Goal: Transaction & Acquisition: Purchase product/service

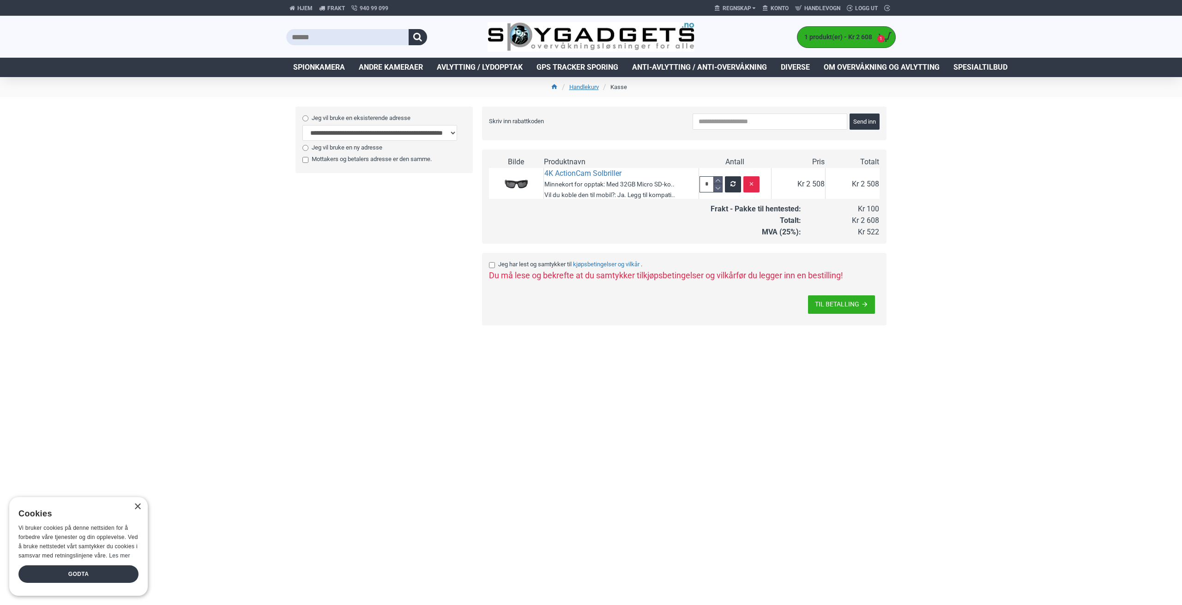
click at [496, 268] on label "Jeg har lest og samtykker til Kjøpsbetingelser og vilkår ." at bounding box center [681, 264] width 384 height 9
click at [860, 289] on div "Jeg har lest og samtykker til Kjøpsbetingelser og vilkår . Du må lese og bekref…" at bounding box center [684, 289] width 391 height 59
click at [855, 301] on span "TIL BETALLING" at bounding box center [837, 304] width 44 height 6
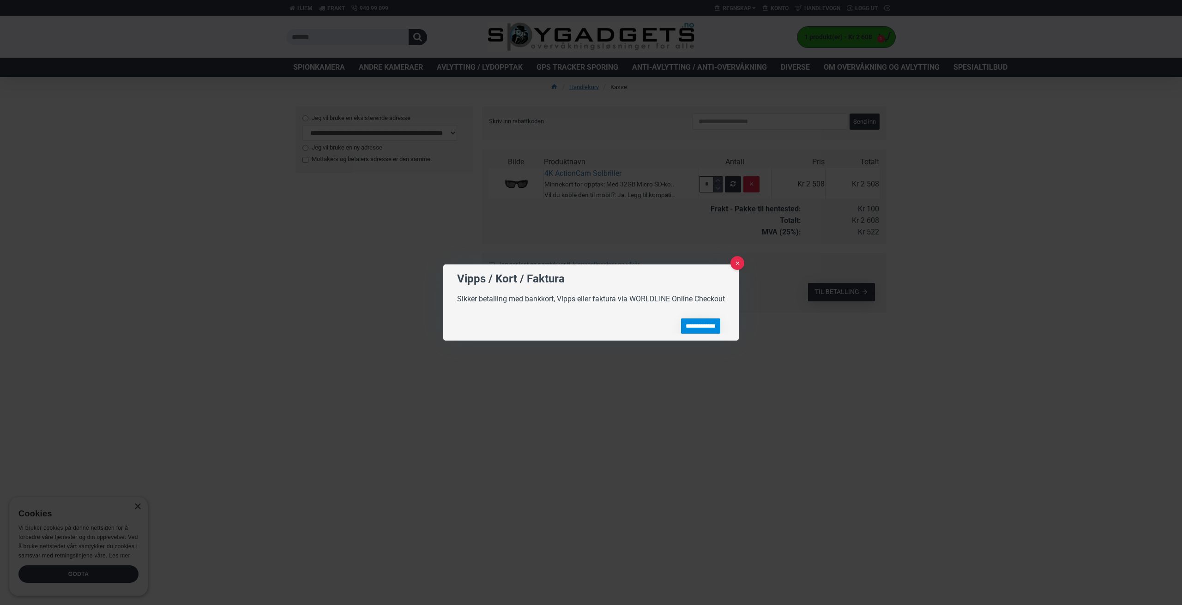
click at [692, 323] on input "**********" at bounding box center [700, 326] width 39 height 15
type input "**********"
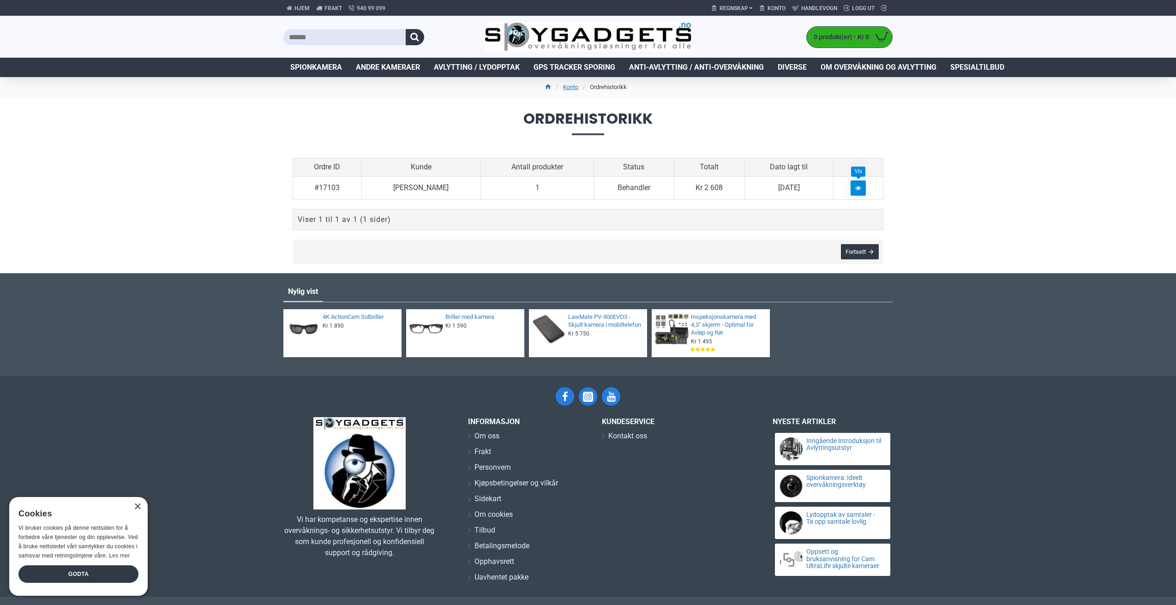
click at [857, 192] on link at bounding box center [858, 188] width 15 height 15
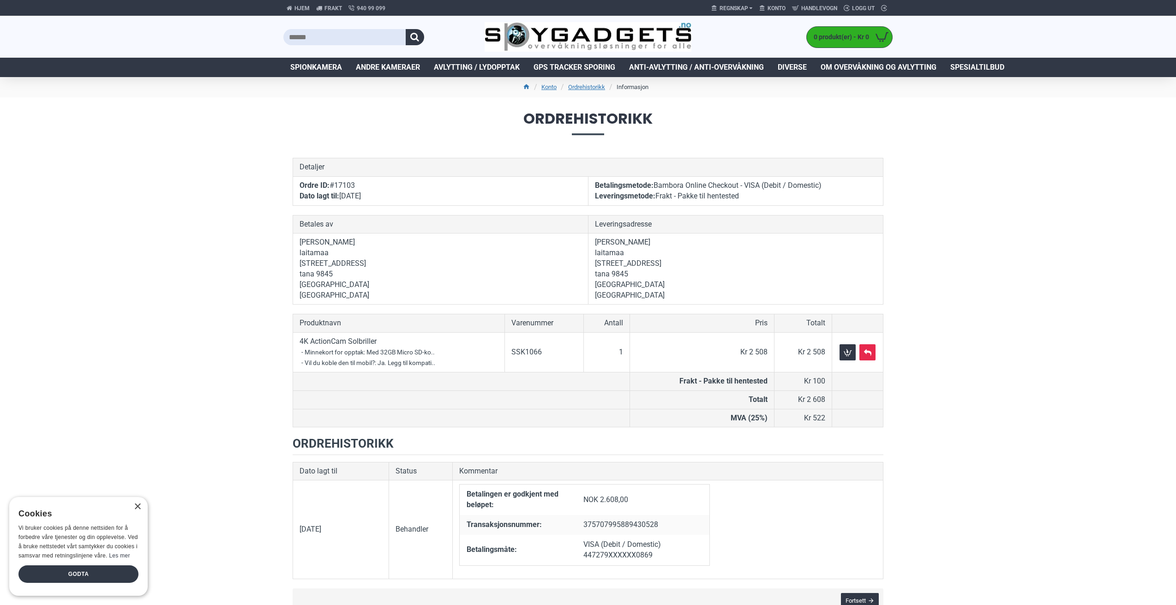
click at [974, 371] on div "Hjem Frakt 940 99 099 Regnskap Edit Account My Orders Konto Handlevogn 0 Logg u…" at bounding box center [588, 493] width 1176 height 987
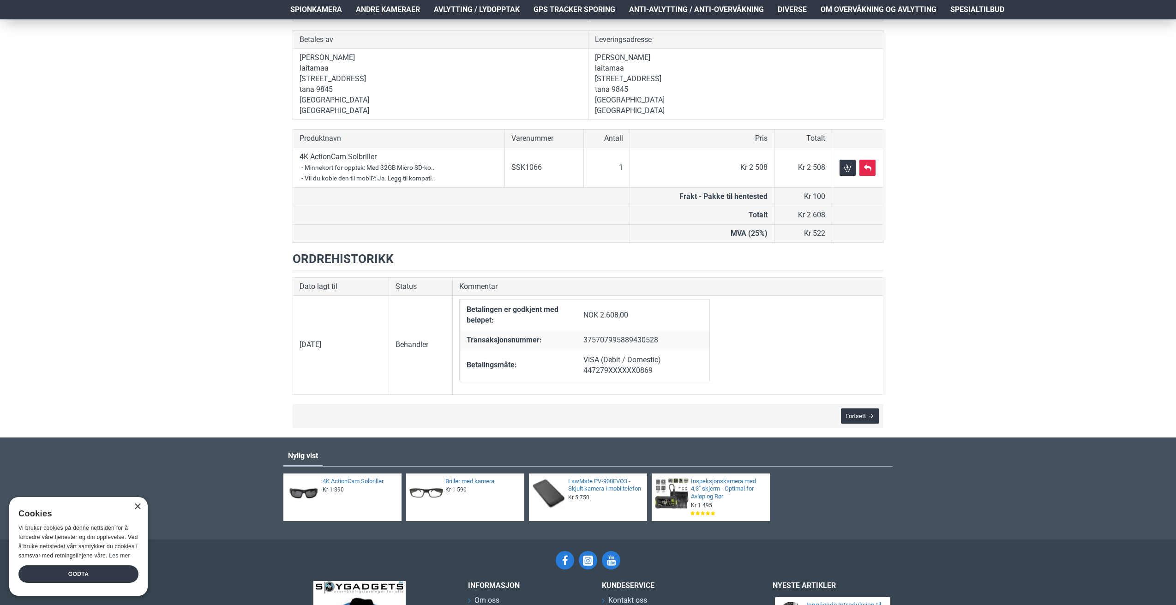
scroll to position [231, 0]
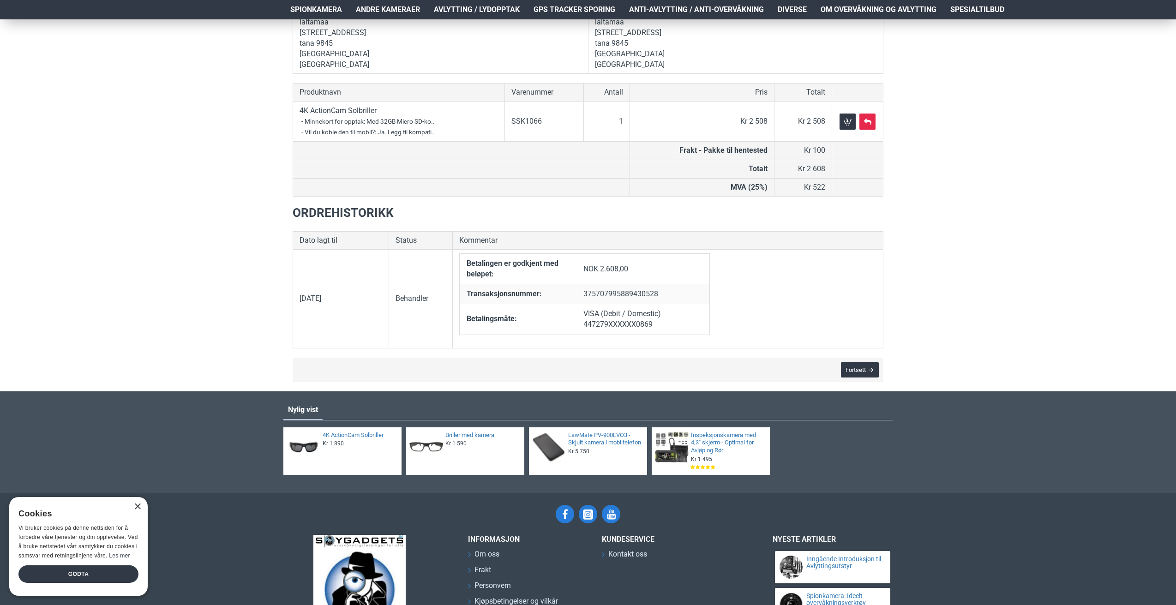
click at [991, 267] on div "Hjem Frakt 940 99 099 Regnskap Edit Account My Orders Konto Handlevogn 0 Logg u…" at bounding box center [588, 273] width 1176 height 968
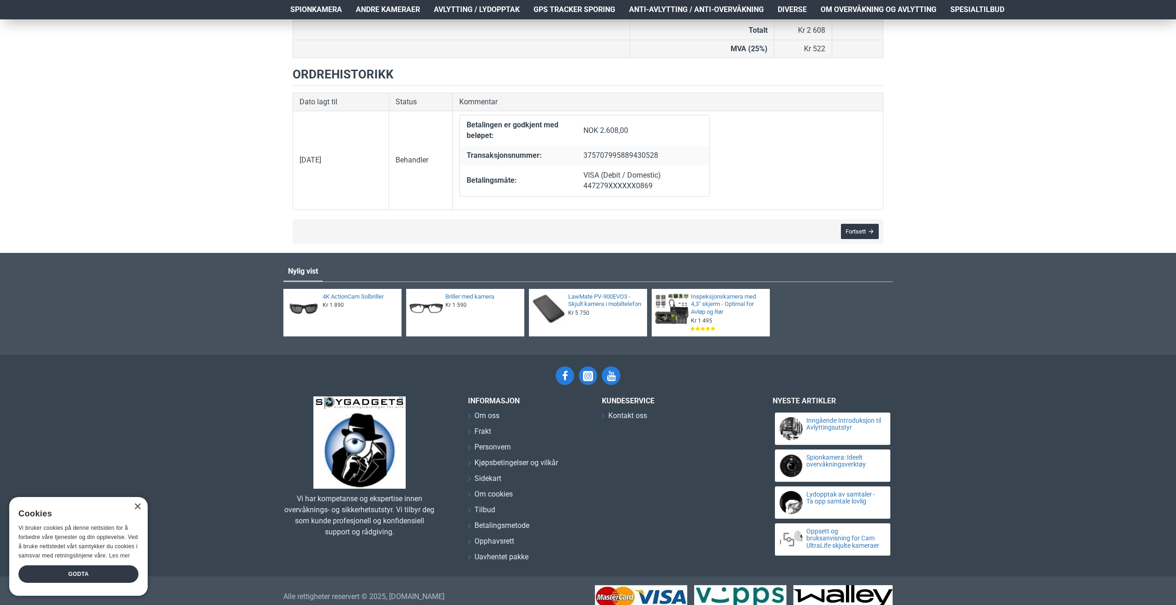
scroll to position [382, 0]
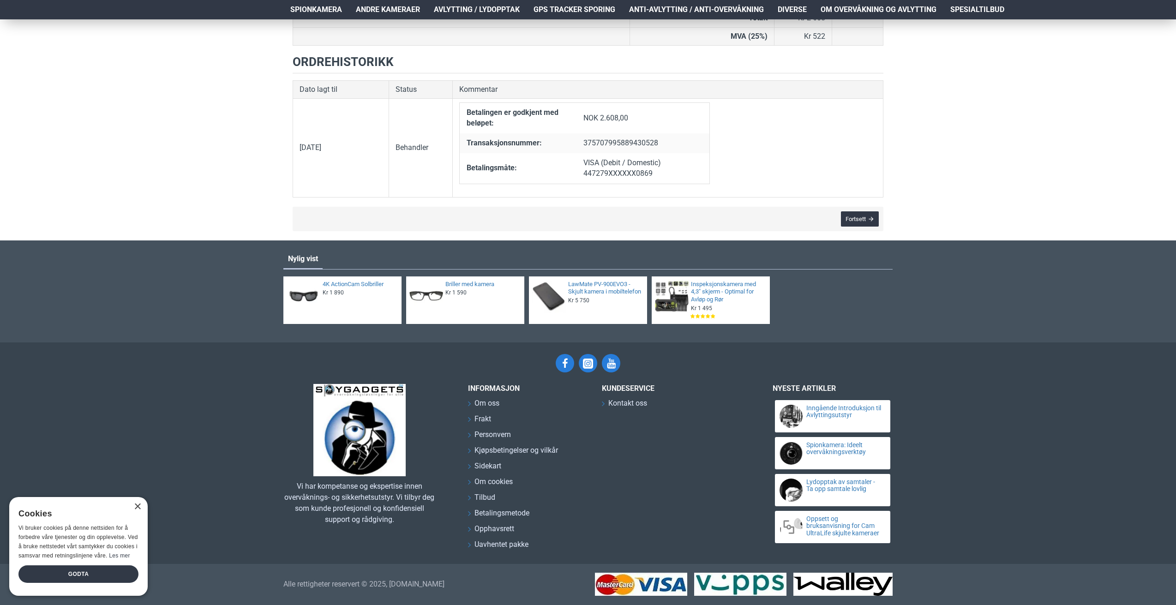
click at [1097, 384] on div "Vi har kompetanse og ekspertise innen overvåknings- og sikkerhetsutstyr. Vi til…" at bounding box center [588, 474] width 1176 height 180
drag, startPoint x: 1001, startPoint y: 404, endPoint x: 1025, endPoint y: 445, distance: 47.8
click at [1001, 404] on div "Vi har kompetanse og ekspertise innen overvåknings- og sikkerhetsutstyr. Vi til…" at bounding box center [588, 474] width 1176 height 180
click at [973, 443] on div "Vi har kompetanse og ekspertise innen overvåknings- og sikkerhetsutstyr. Vi til…" at bounding box center [588, 474] width 1176 height 180
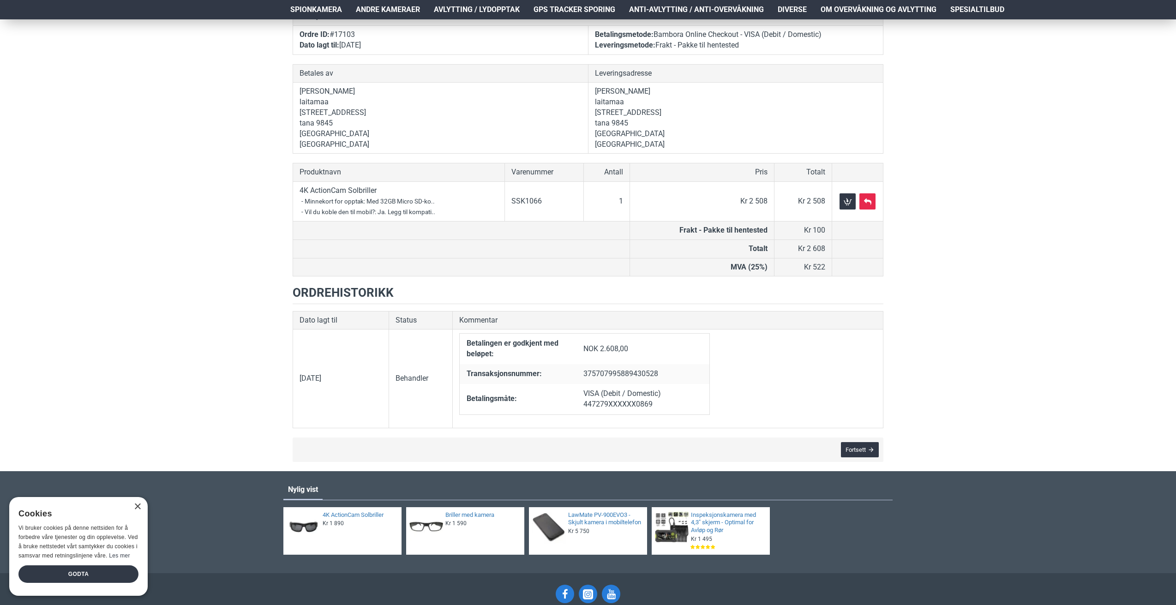
scroll to position [0, 0]
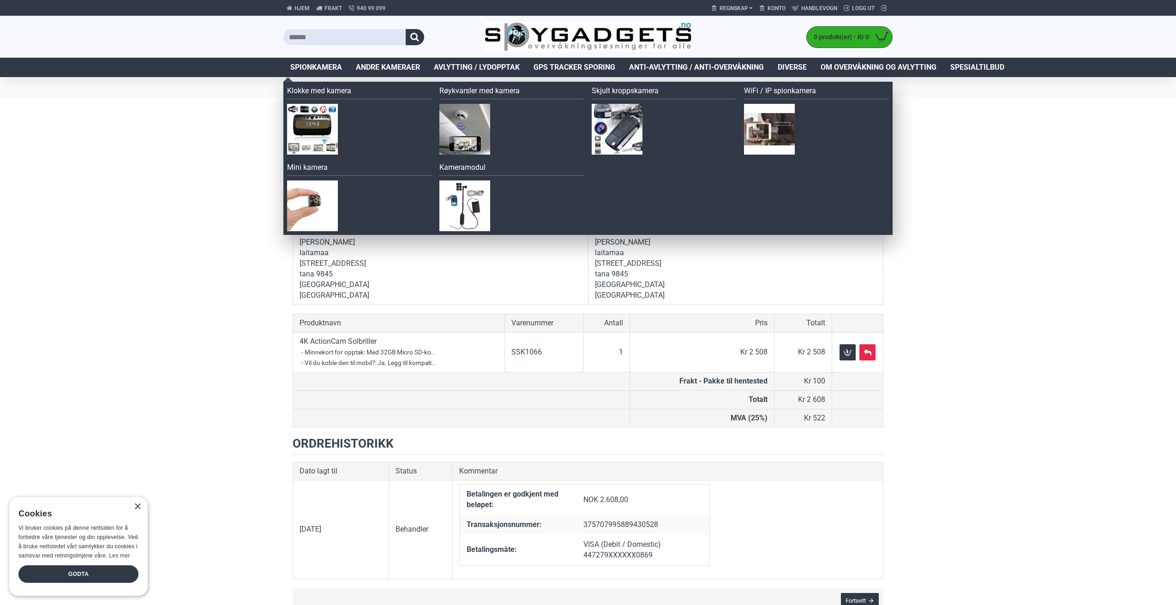
click at [307, 64] on span "Spionkamera" at bounding box center [316, 67] width 52 height 11
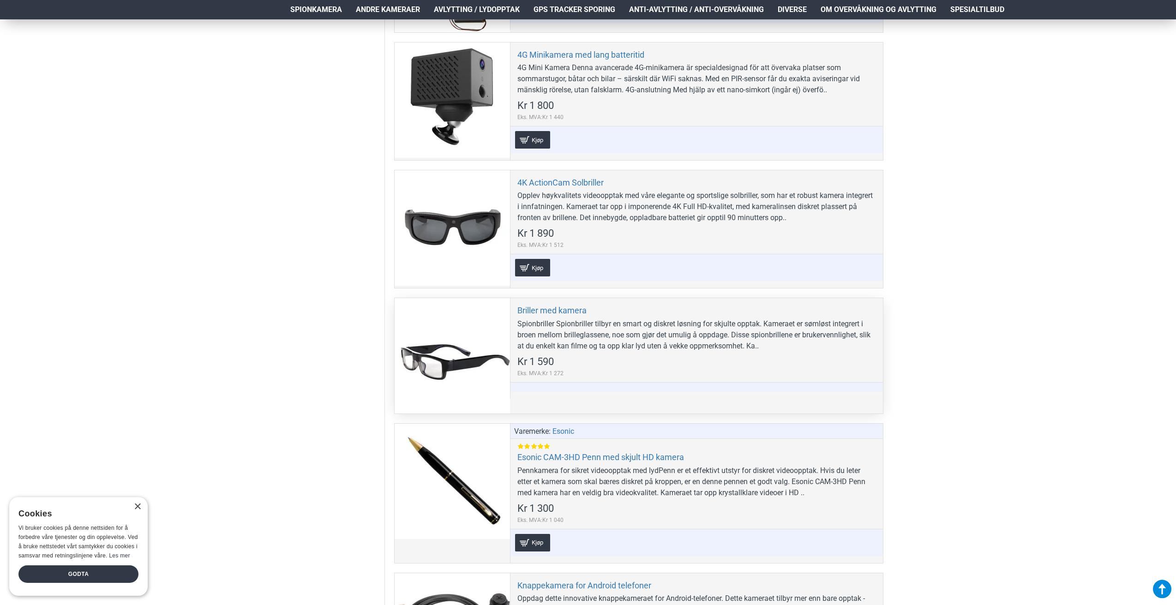
scroll to position [969, 0]
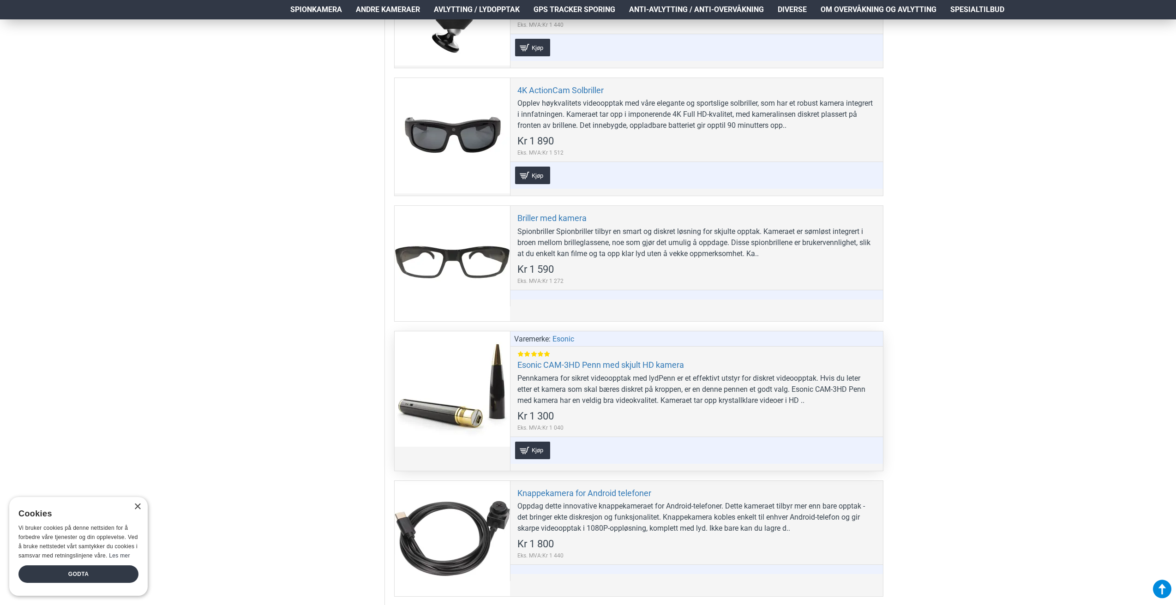
click at [431, 379] on div at bounding box center [452, 388] width 115 height 115
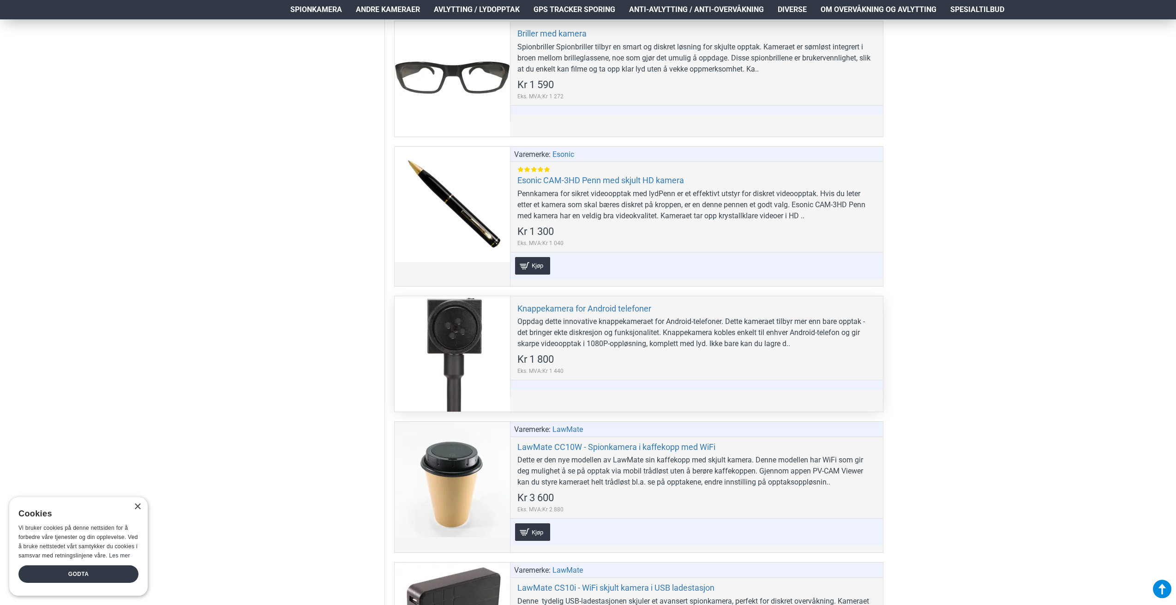
scroll to position [1200, 0]
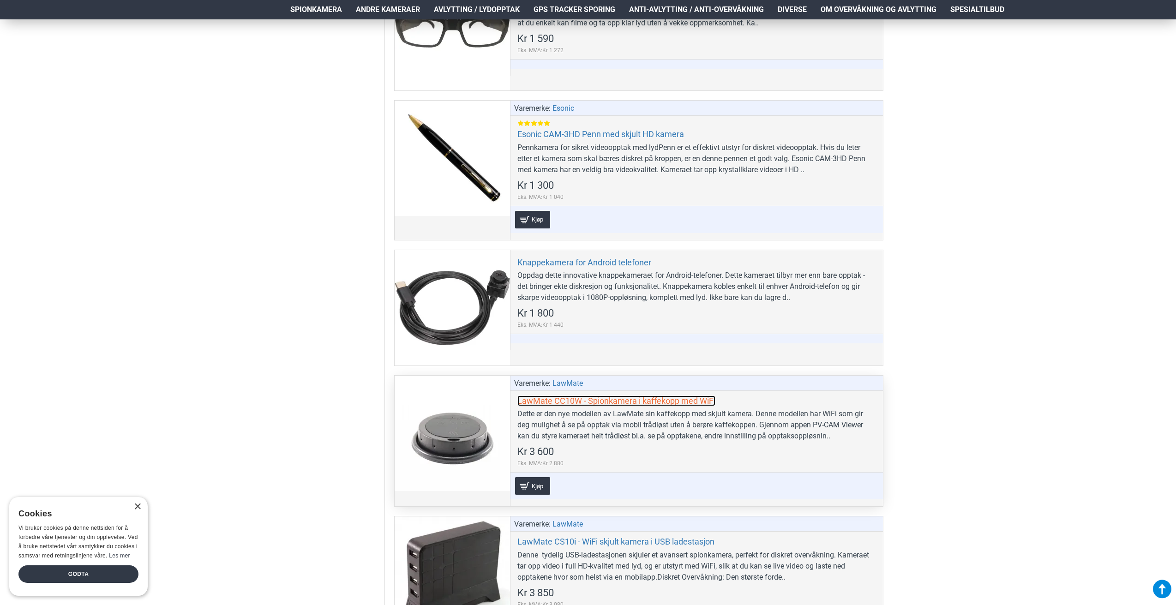
click at [549, 400] on link "LawMate CC10W - Spionkamera i kaffekopp med WiFi" at bounding box center [617, 401] width 198 height 11
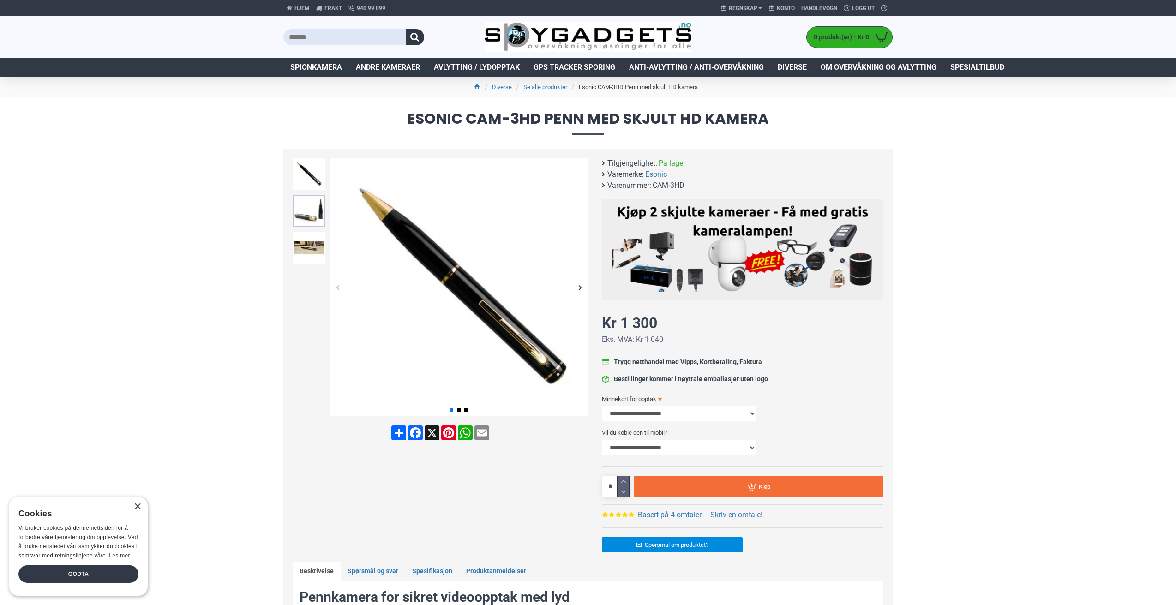
click at [305, 210] on img at bounding box center [309, 211] width 32 height 32
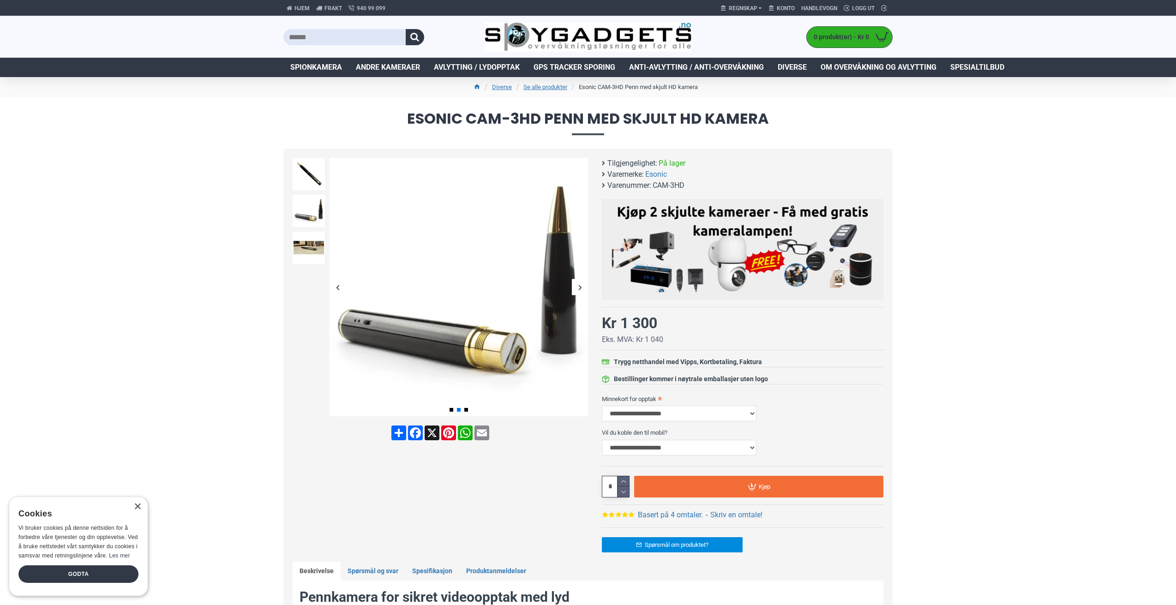
click at [308, 157] on div "Previous slide" at bounding box center [308, 160] width 37 height 9
click at [309, 169] on img at bounding box center [309, 174] width 32 height 32
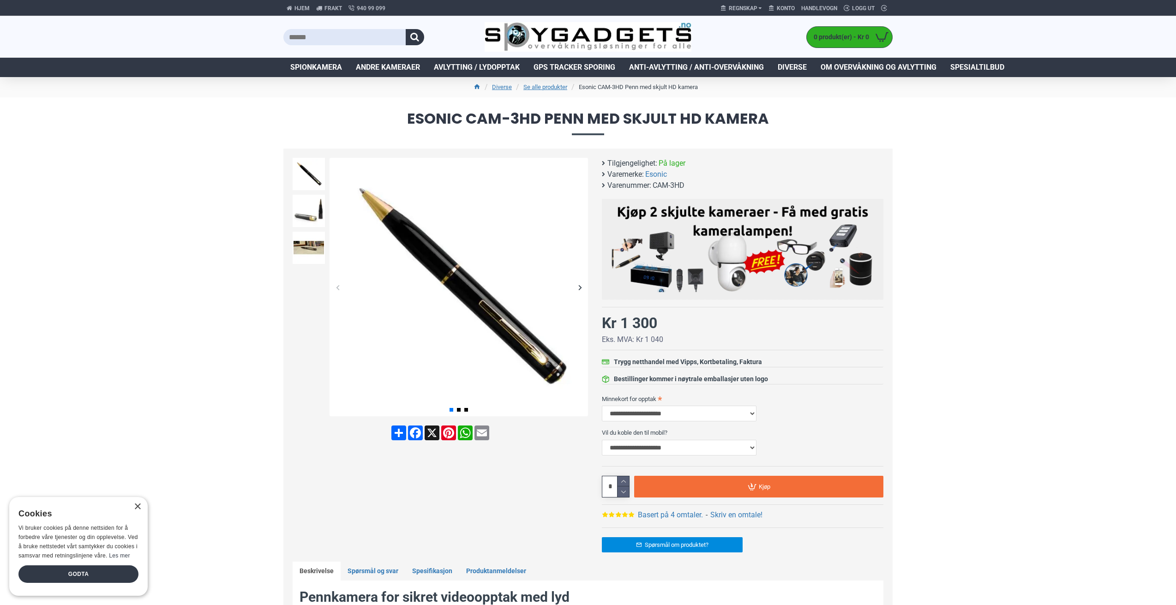
scroll to position [231, 0]
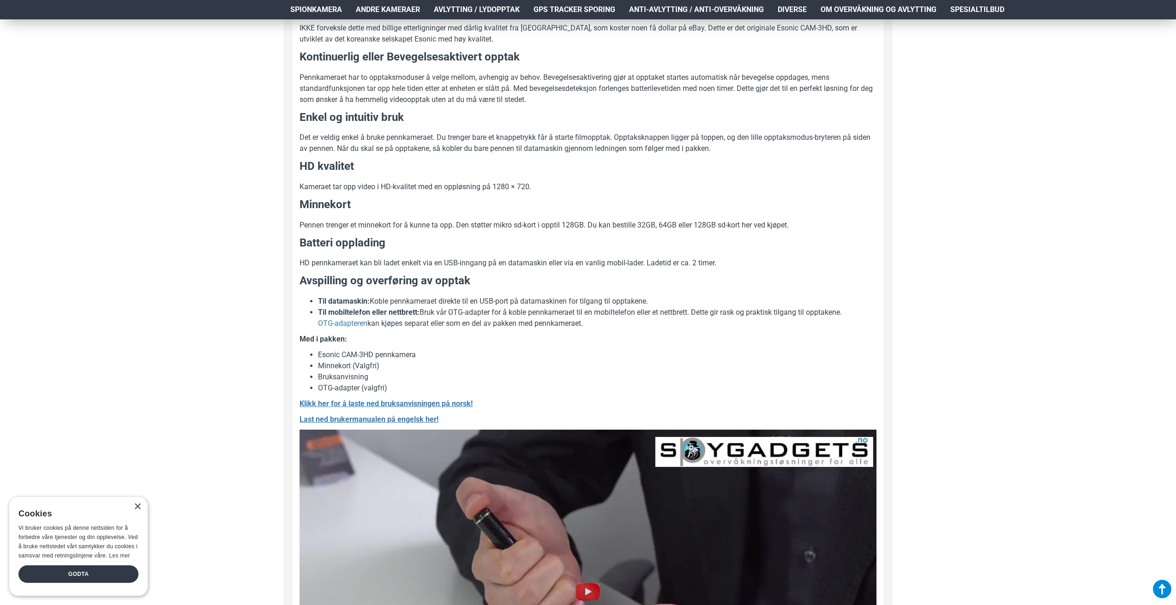
scroll to position [923, 0]
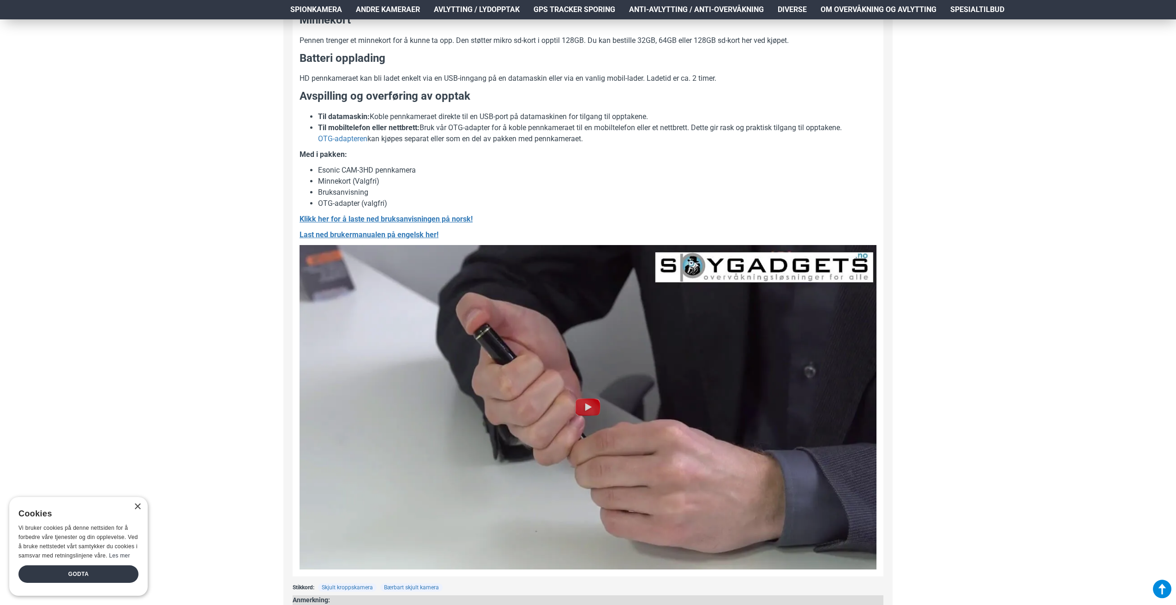
click at [590, 400] on img at bounding box center [588, 407] width 30 height 30
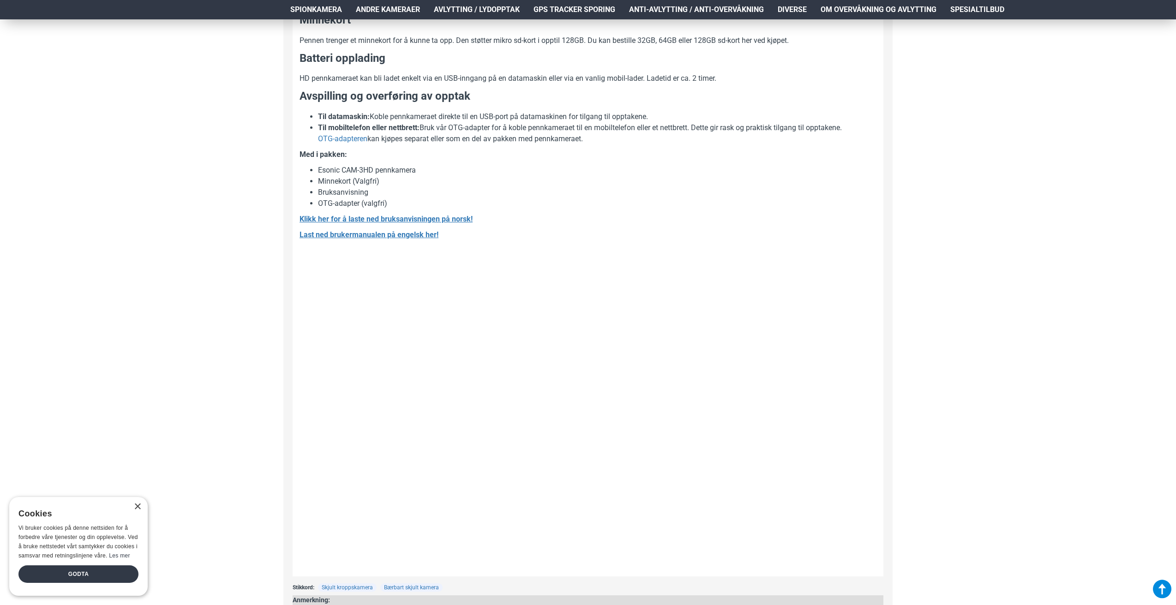
scroll to position [969, 0]
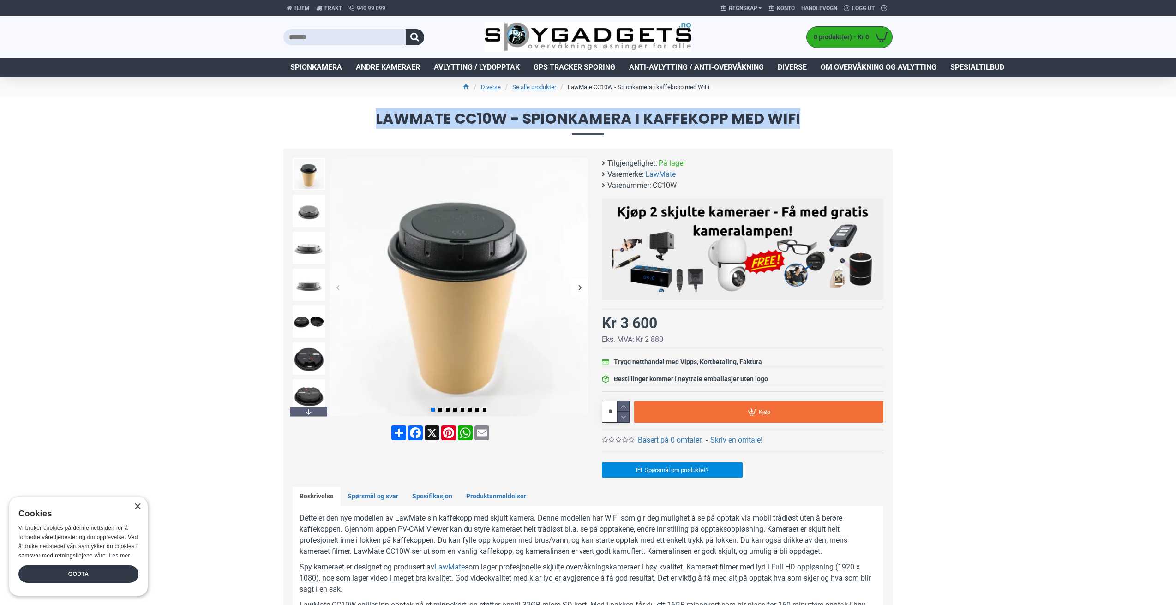
drag, startPoint x: 375, startPoint y: 116, endPoint x: 806, endPoint y: 106, distance: 431.3
click at [806, 106] on h1 "LawMate CC10W - Spionkamera i kaffekopp med WiFi" at bounding box center [588, 122] width 1176 height 51
copy span "LawMate CC10W - Spionkamera i kaffekopp med WiFi"
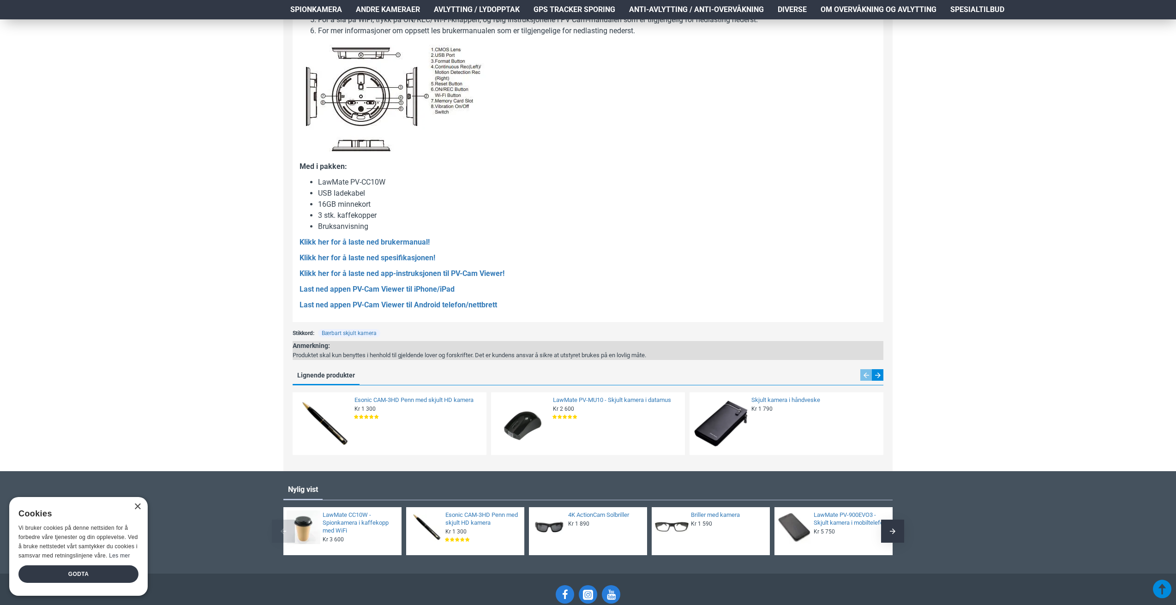
scroll to position [786, 0]
